Goal: Information Seeking & Learning: Learn about a topic

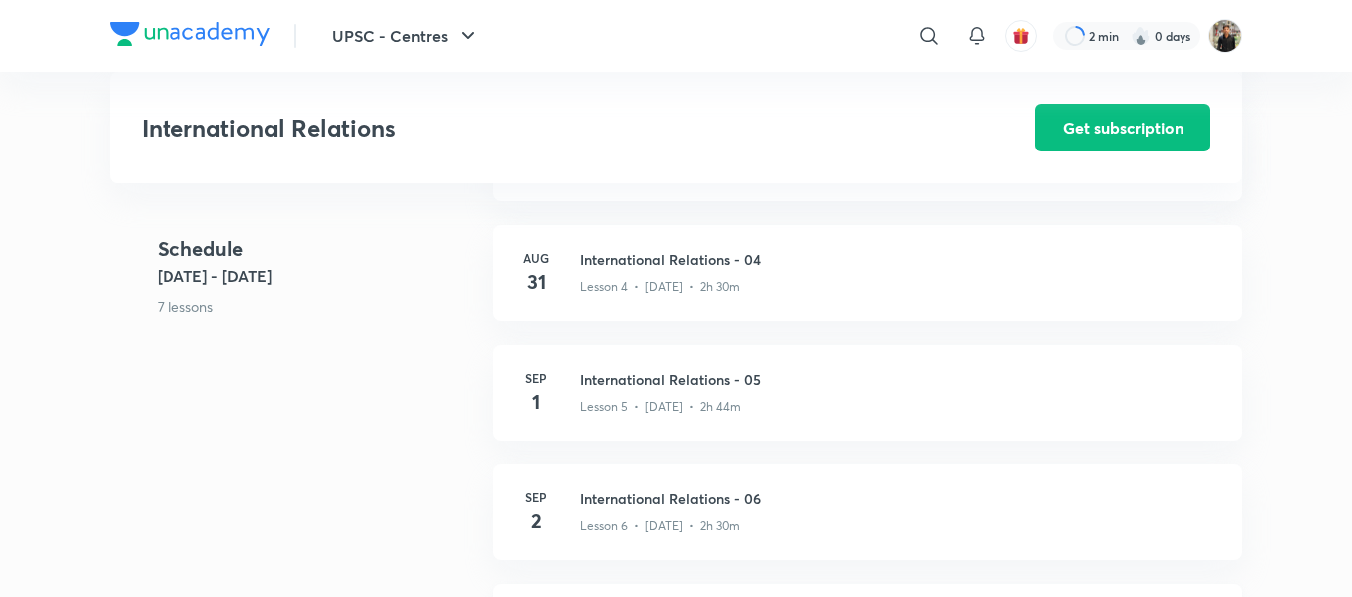
scroll to position [791, 0]
click at [657, 257] on h3 "International Relations - 04" at bounding box center [899, 260] width 638 height 21
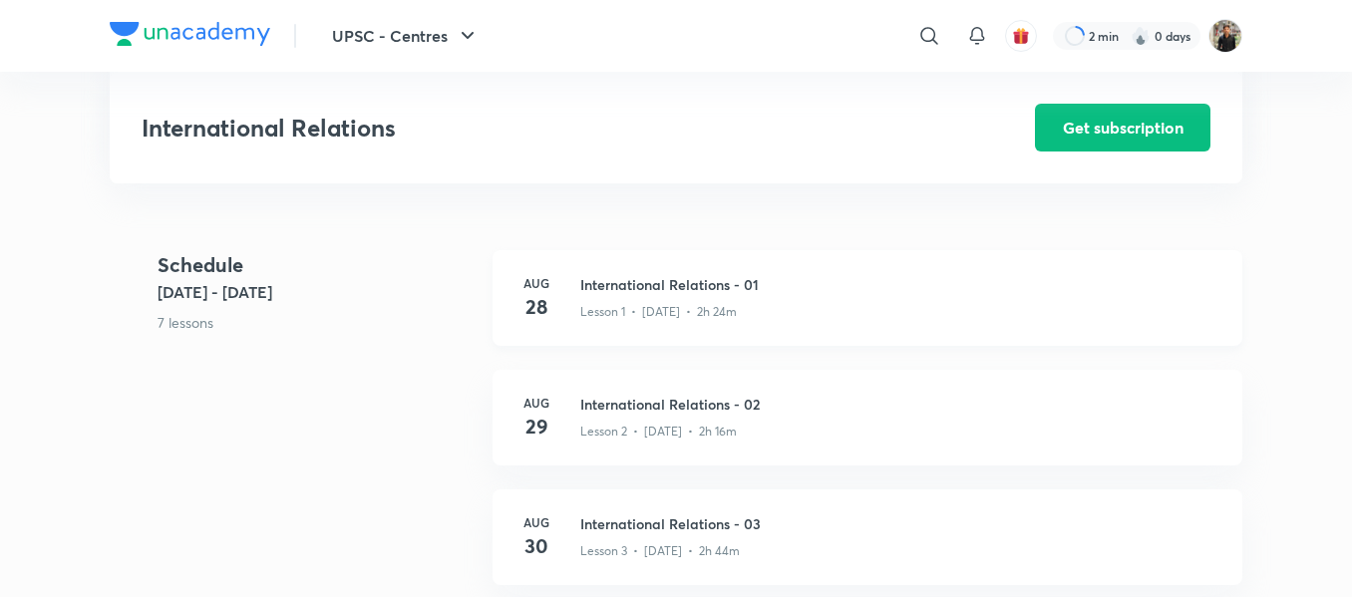
scroll to position [409, 0]
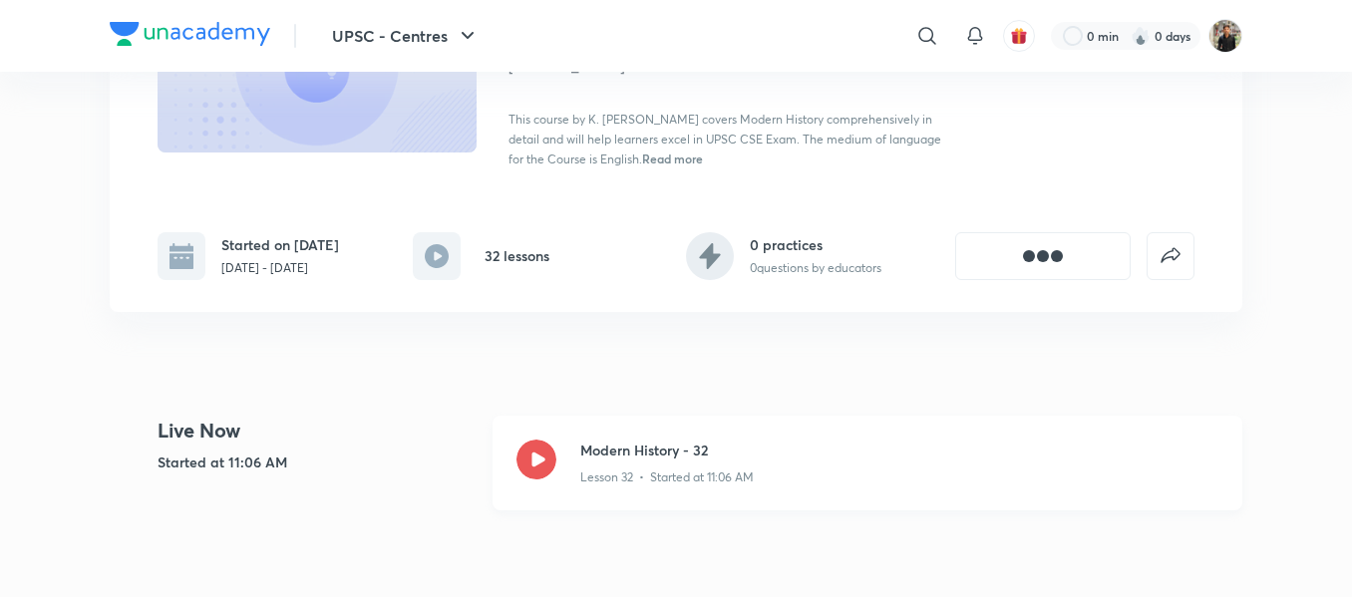
drag, startPoint x: 0, startPoint y: 0, endPoint x: 525, endPoint y: 450, distance: 691.6
click at [525, 450] on icon at bounding box center [536, 460] width 40 height 40
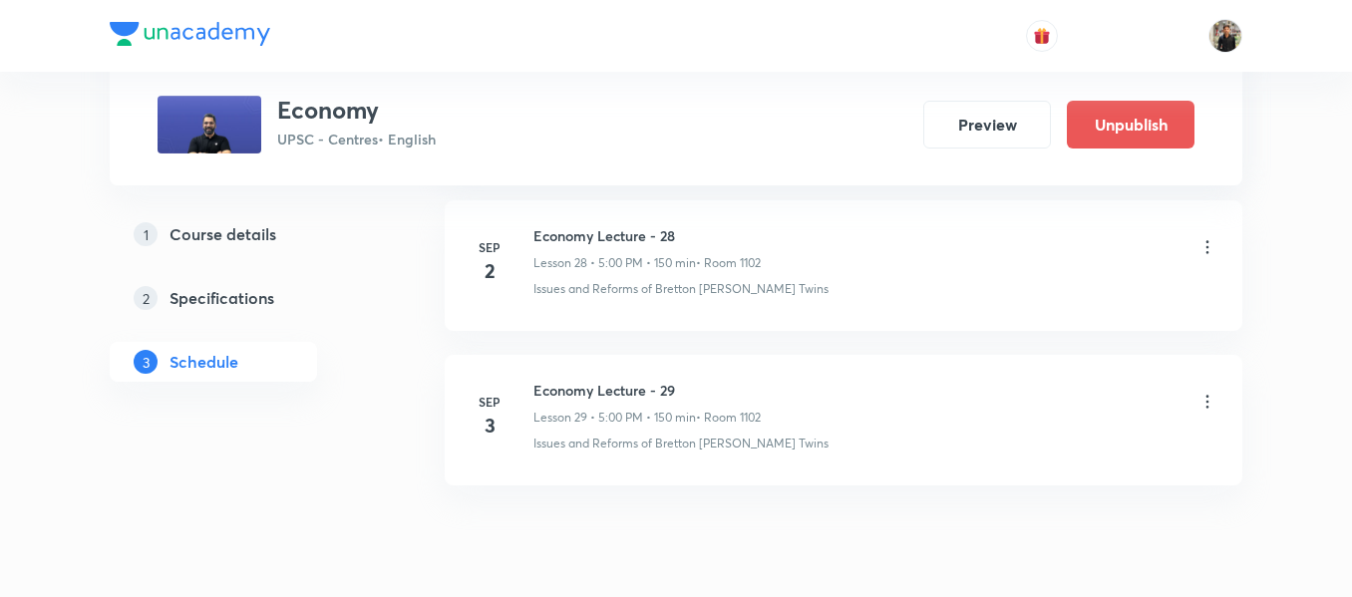
scroll to position [5408, 0]
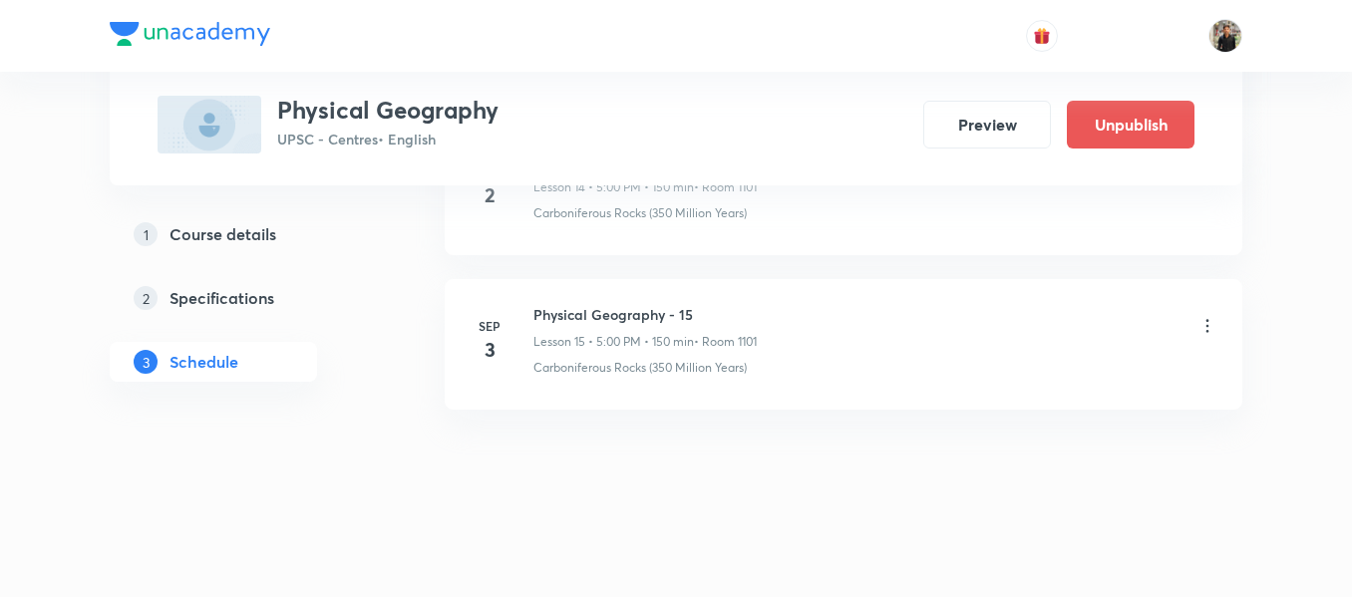
scroll to position [3272, 0]
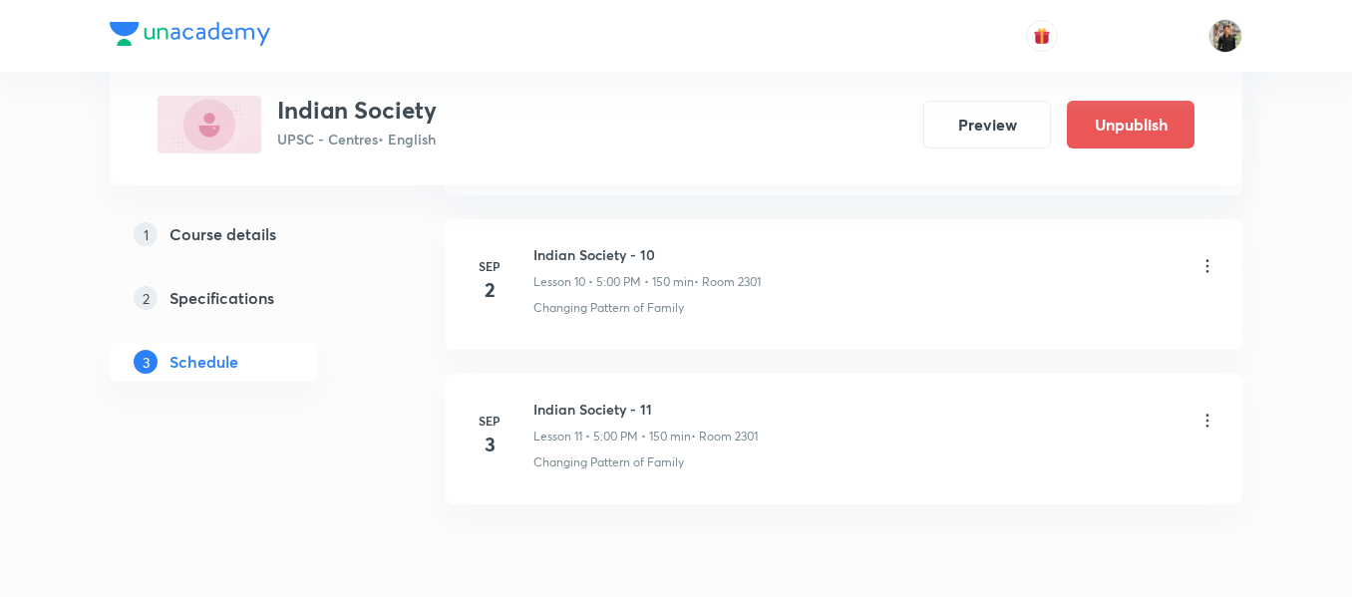
scroll to position [2701, 0]
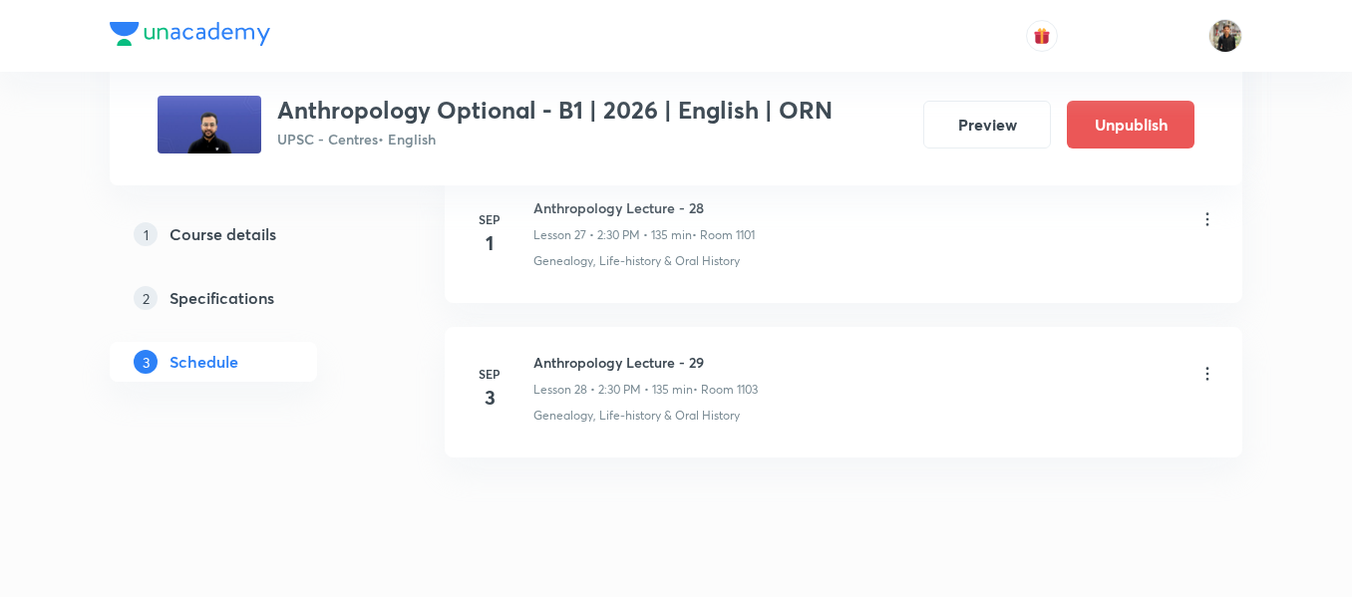
scroll to position [5279, 0]
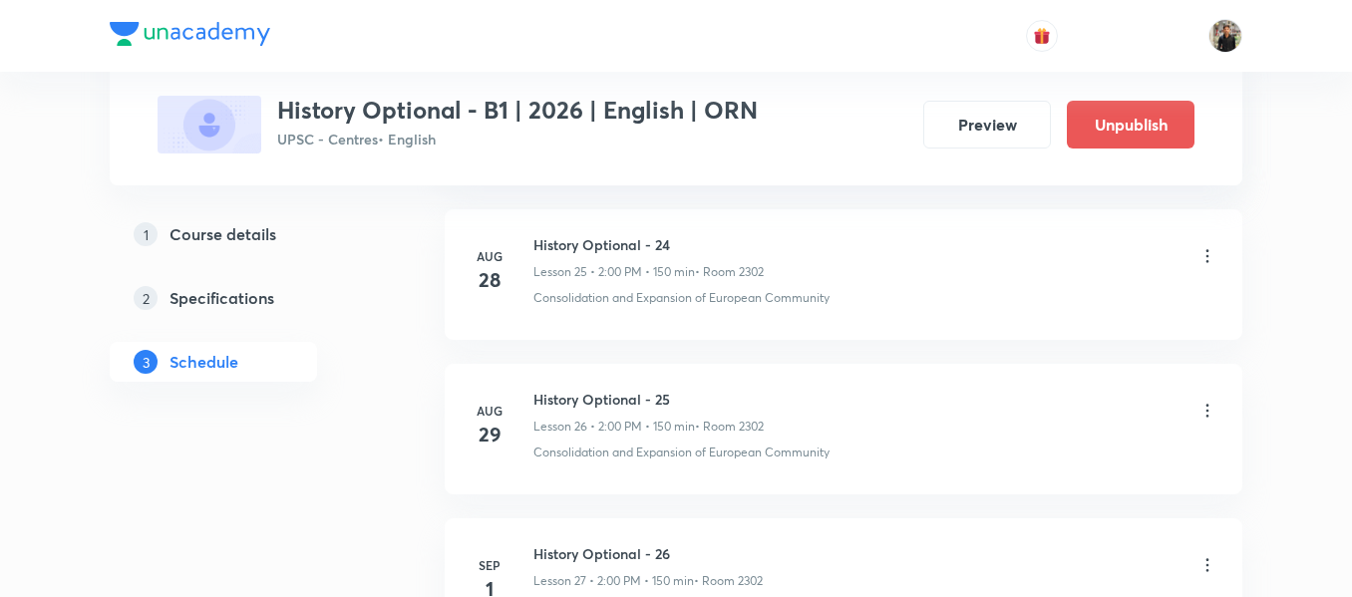
scroll to position [5483, 0]
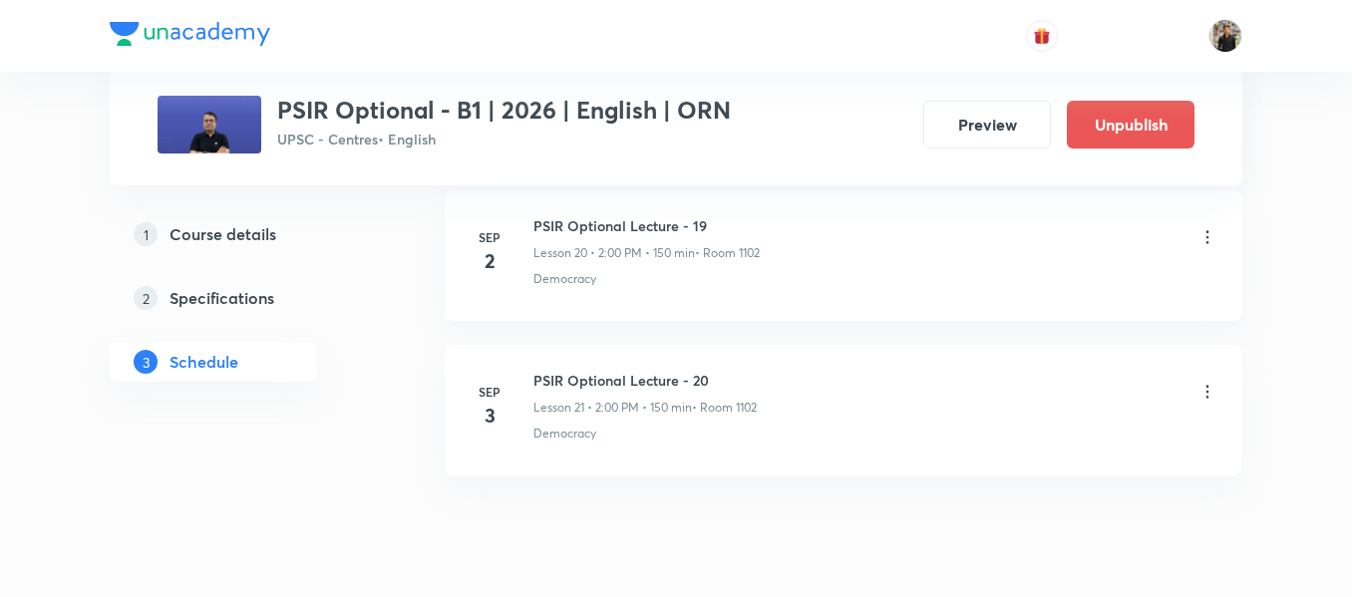
scroll to position [4246, 0]
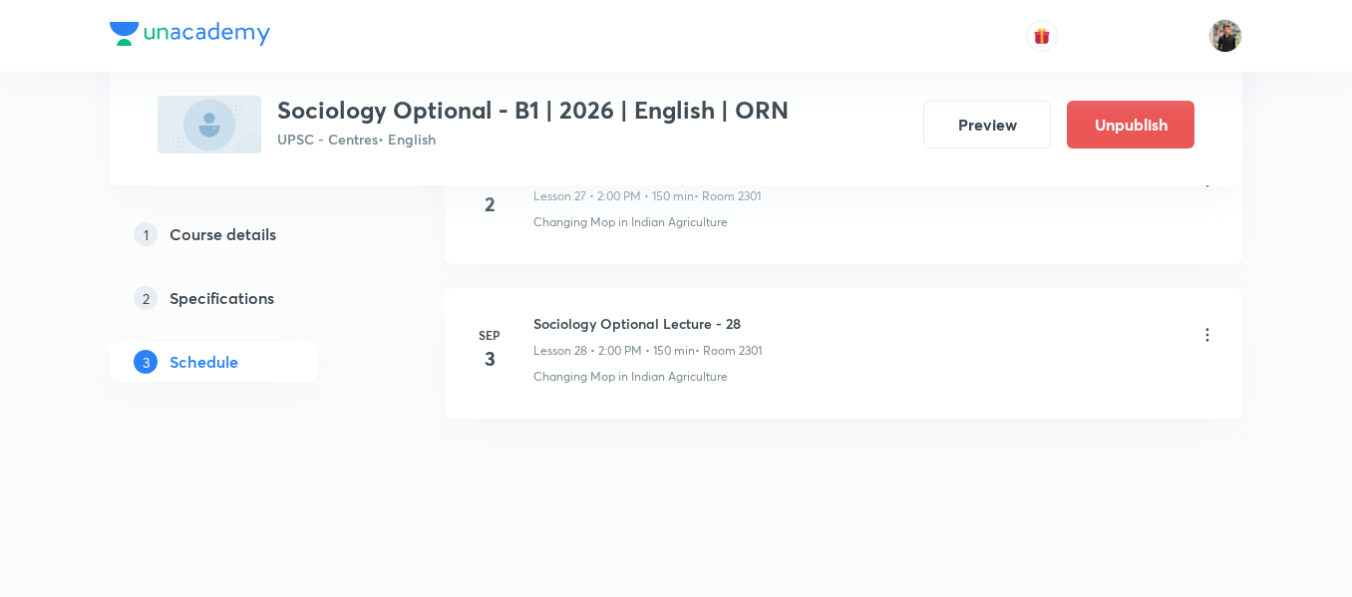
scroll to position [5456, 0]
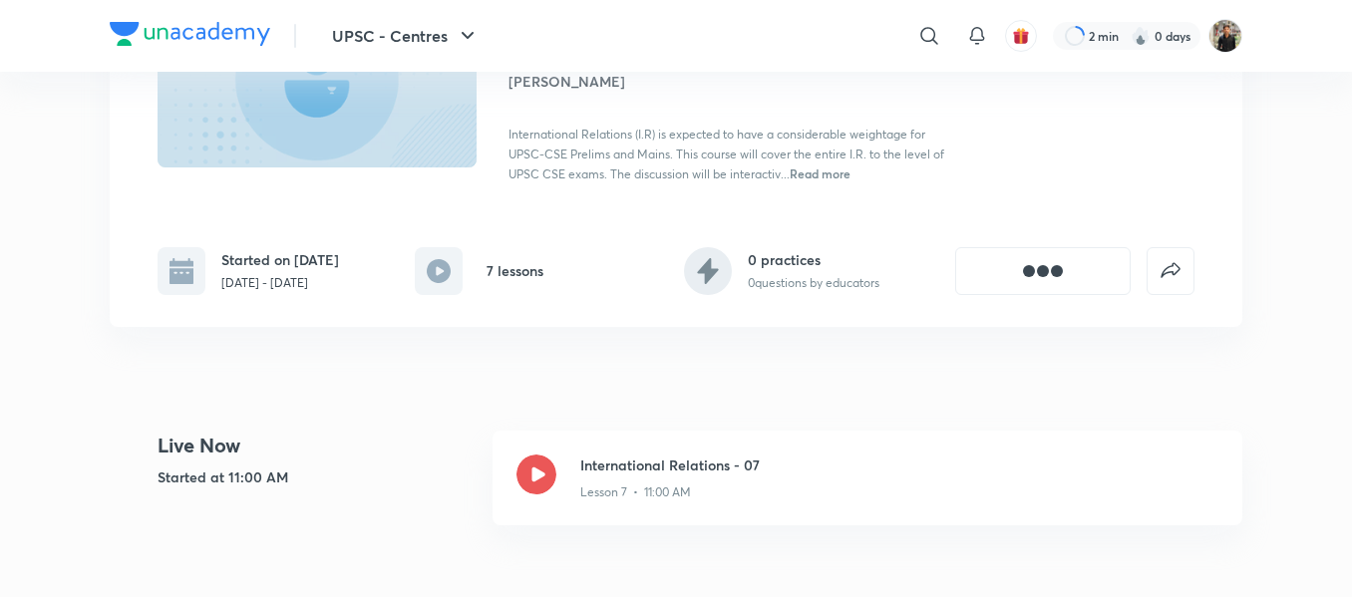
scroll to position [230, 0]
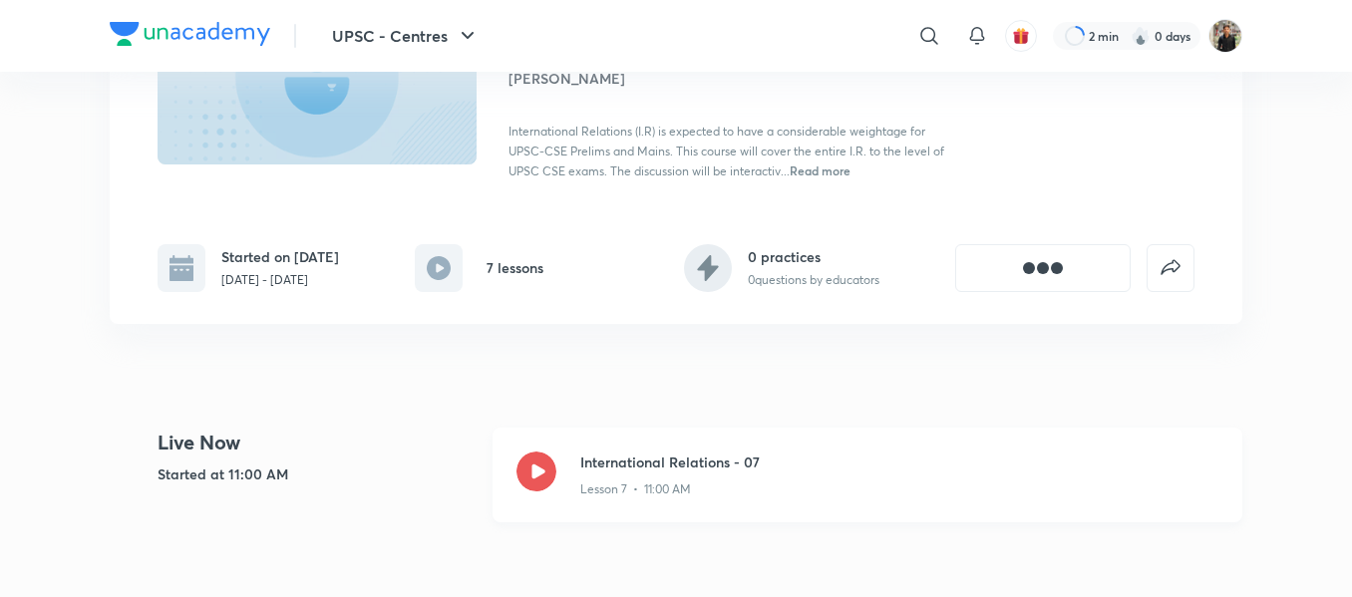
click at [539, 478] on icon at bounding box center [536, 472] width 40 height 40
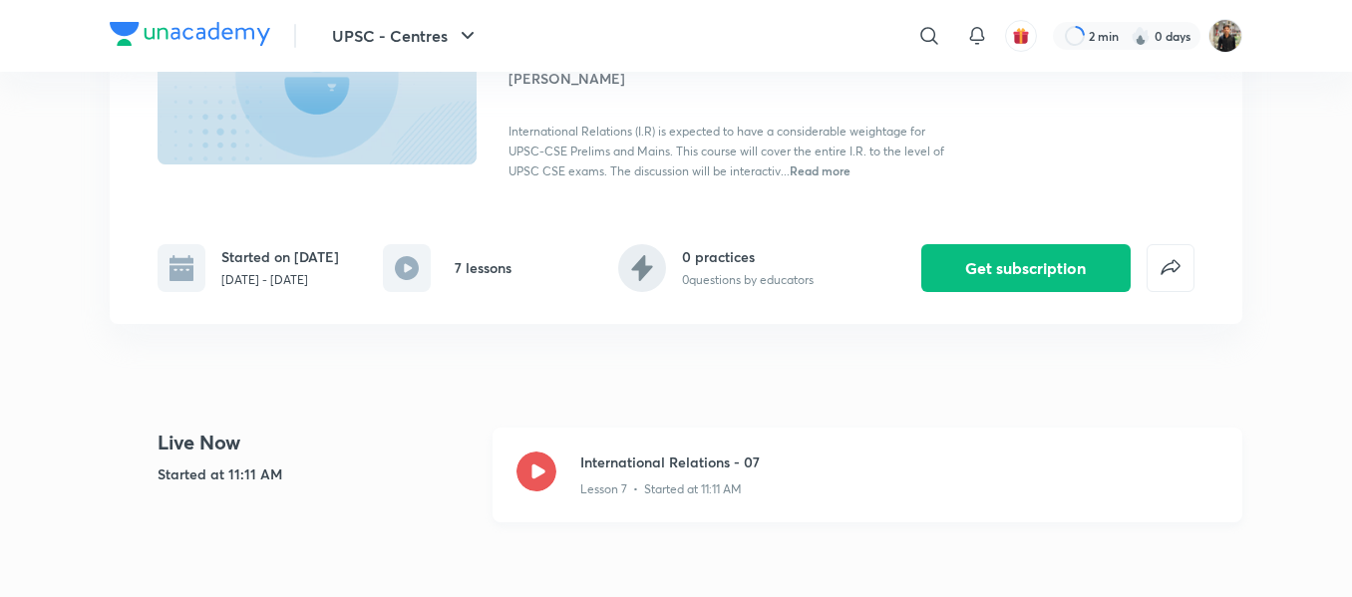
click at [539, 478] on icon at bounding box center [536, 472] width 40 height 40
